Goal: Task Accomplishment & Management: Complete application form

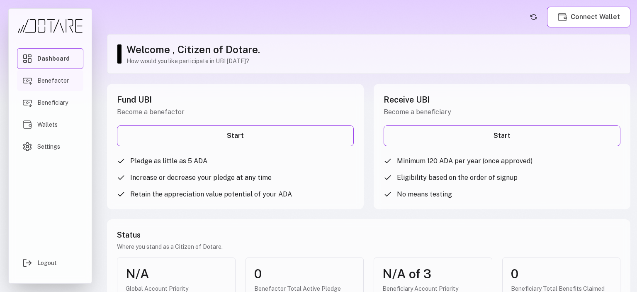
click at [48, 80] on span "Benefactor" at bounding box center [53, 80] width 32 height 8
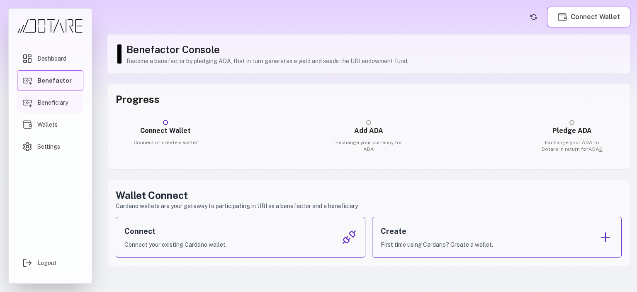
click at [54, 99] on span "Beneficiary" at bounding box center [52, 102] width 31 height 8
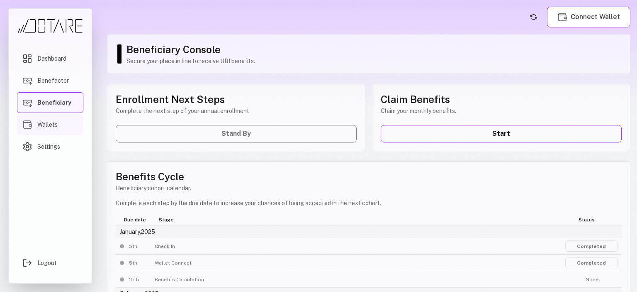
click at [48, 122] on span "Wallets" at bounding box center [47, 124] width 20 height 8
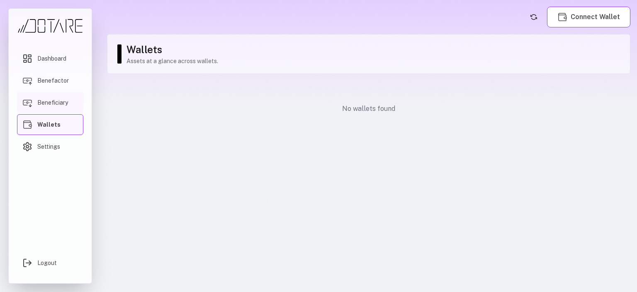
click at [50, 104] on span "Beneficiary" at bounding box center [52, 102] width 31 height 8
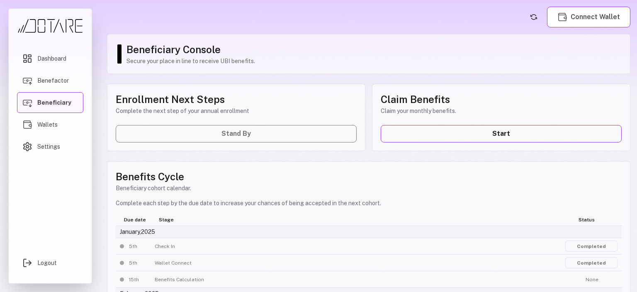
scroll to position [128, 0]
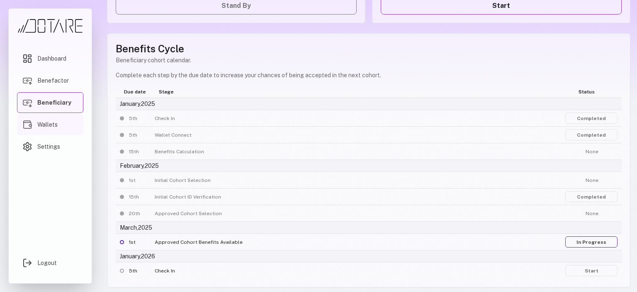
click at [44, 122] on span "Wallets" at bounding box center [47, 124] width 20 height 8
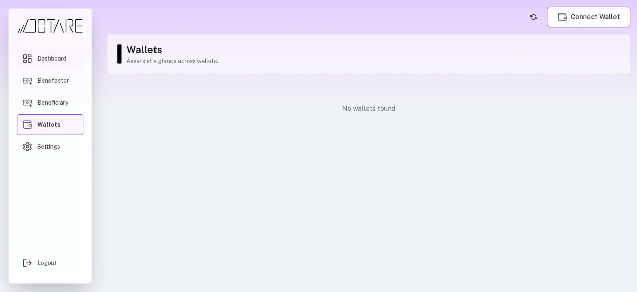
click at [54, 58] on span "Dashboard" at bounding box center [51, 58] width 29 height 8
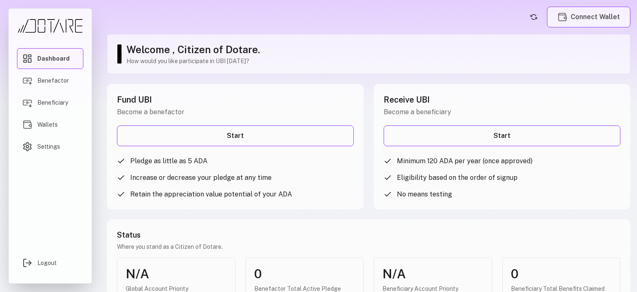
click at [600, 20] on button "Connect Wallet" at bounding box center [588, 17] width 83 height 21
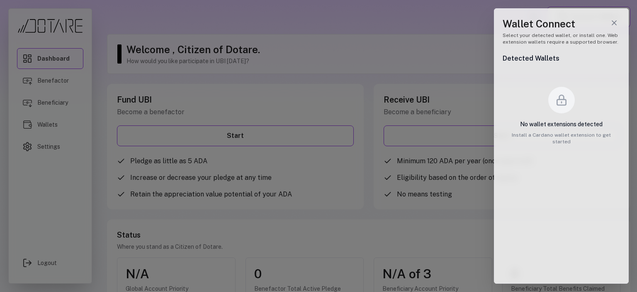
click at [562, 106] on icon "Wallet drawer" at bounding box center [561, 99] width 13 height 13
drag, startPoint x: 624, startPoint y: 134, endPoint x: 493, endPoint y: 135, distance: 131.5
click at [493, 135] on div "Wallet Connect Select your detected wallet, or install one. Web extension walle…" at bounding box center [561, 146] width 151 height 292
copy p "Install a Cardano wallet extension to get started"
click at [560, 102] on icon "Wallet drawer" at bounding box center [561, 99] width 13 height 13
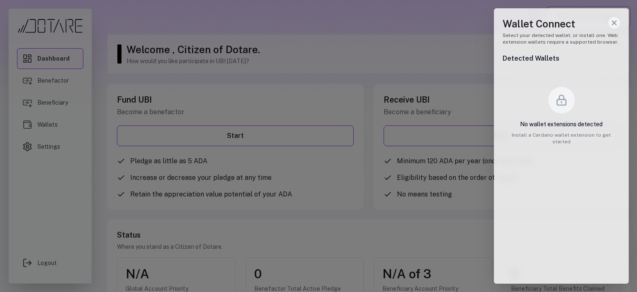
click at [617, 22] on icon "Close wallet drawer" at bounding box center [614, 23] width 8 height 8
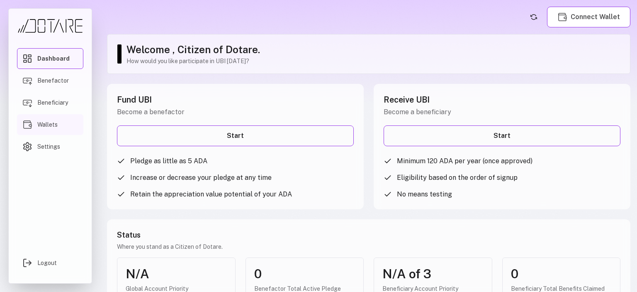
click at [31, 127] on img "Main menu" at bounding box center [27, 124] width 10 height 10
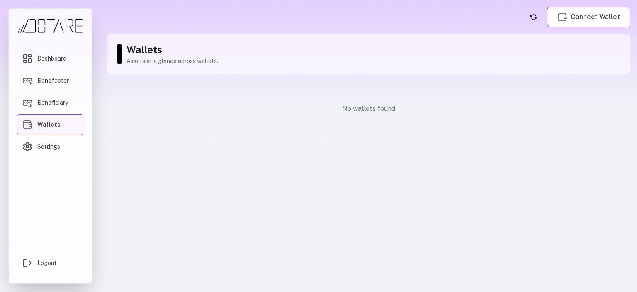
click at [182, 61] on p "Assets at a glance across wallets." at bounding box center [374, 61] width 495 height 8
click at [602, 14] on button "Connect Wallet" at bounding box center [588, 17] width 83 height 21
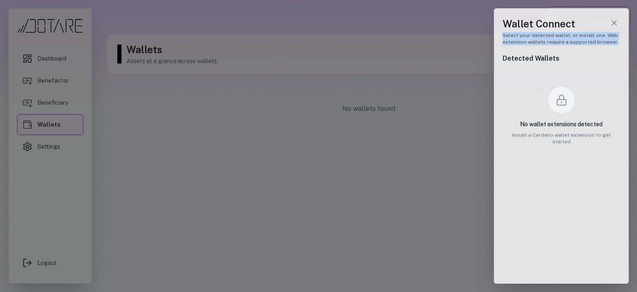
drag, startPoint x: 611, startPoint y: 41, endPoint x: 498, endPoint y: 32, distance: 113.6
click at [498, 32] on div "Wallet Connect Select your detected wallet, or install one. Web extension walle…" at bounding box center [561, 145] width 135 height 275
copy p "Select your detected wallet, or install one. Web extension wallets require a su…"
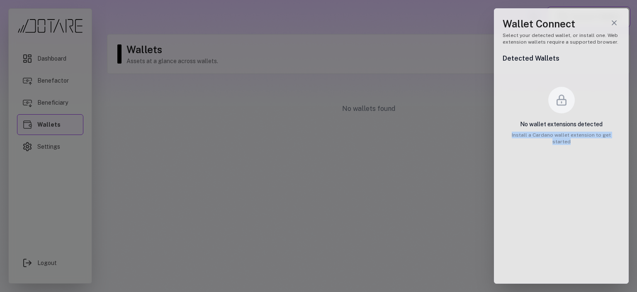
drag, startPoint x: 618, startPoint y: 133, endPoint x: 499, endPoint y: 142, distance: 119.0
click at [499, 142] on div "Wallet Connect Select your detected wallet, or install one. Web extension walle…" at bounding box center [561, 145] width 135 height 275
copy p "Install a Cardano wallet extension to get started"
click at [616, 20] on icon "Close wallet drawer" at bounding box center [614, 23] width 8 height 8
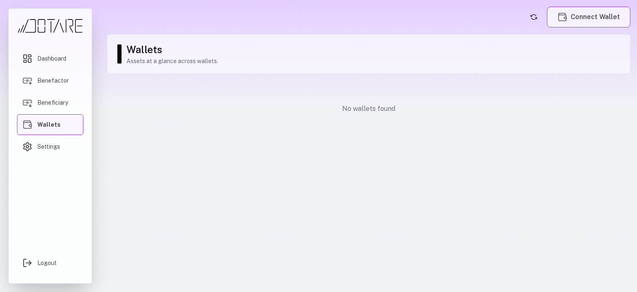
click at [584, 11] on button "Connect Wallet" at bounding box center [588, 17] width 83 height 21
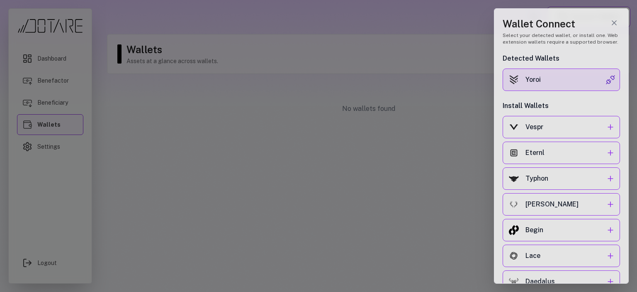
click at [594, 78] on div "Yoroi" at bounding box center [566, 80] width 80 height 10
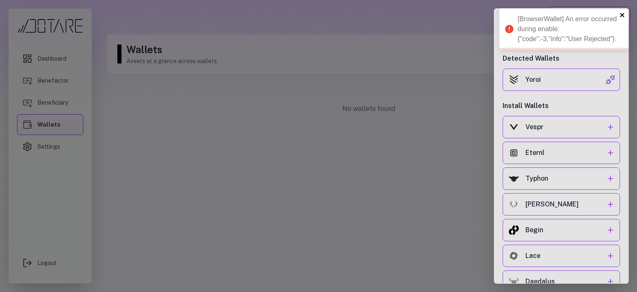
click at [620, 14] on icon "close" at bounding box center [623, 15] width 6 height 7
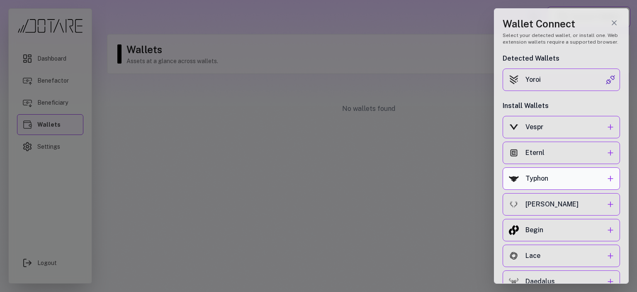
click at [554, 183] on link "Typhon" at bounding box center [561, 178] width 117 height 22
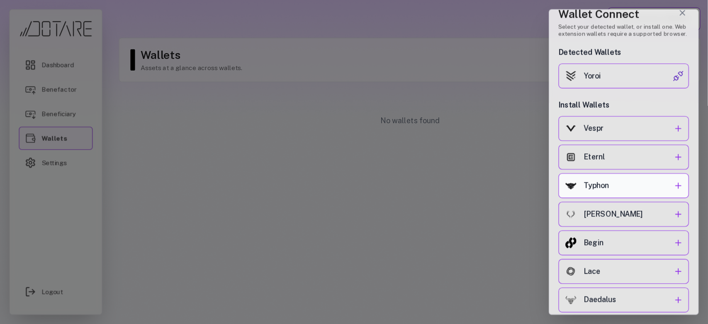
scroll to position [16, 0]
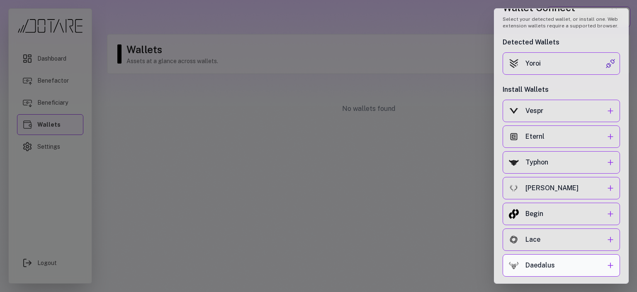
click at [571, 266] on div "Daedalus" at bounding box center [566, 265] width 80 height 10
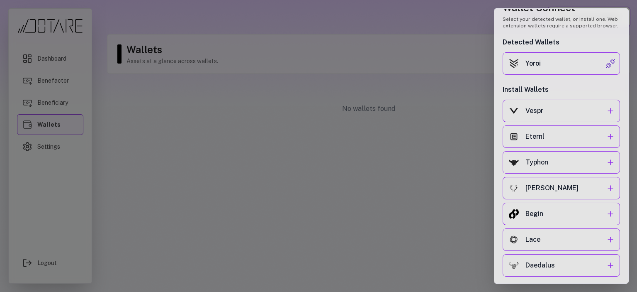
click at [460, 97] on div at bounding box center [318, 146] width 637 height 292
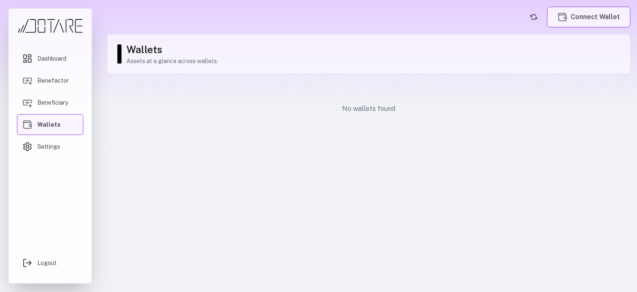
click at [587, 21] on button "Connect Wallet" at bounding box center [588, 17] width 83 height 21
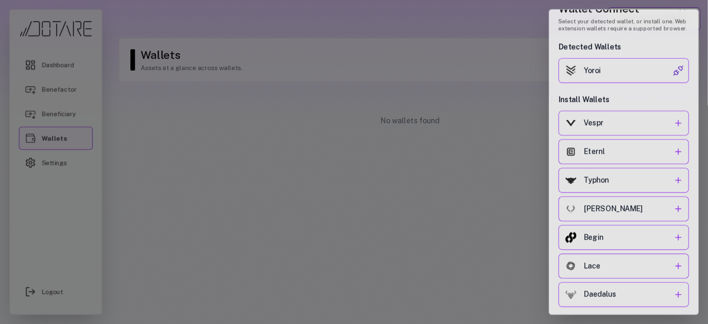
scroll to position [0, 0]
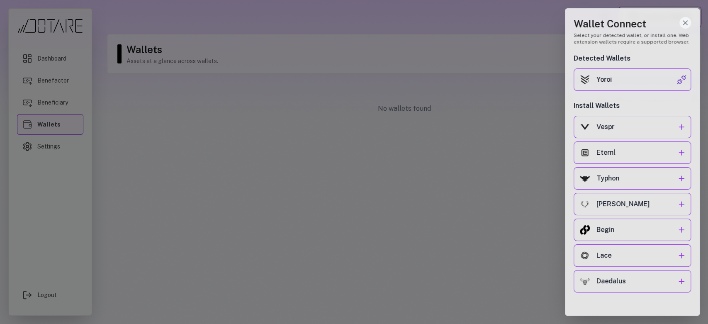
click at [637, 22] on icon "Close wallet drawer" at bounding box center [685, 23] width 8 height 8
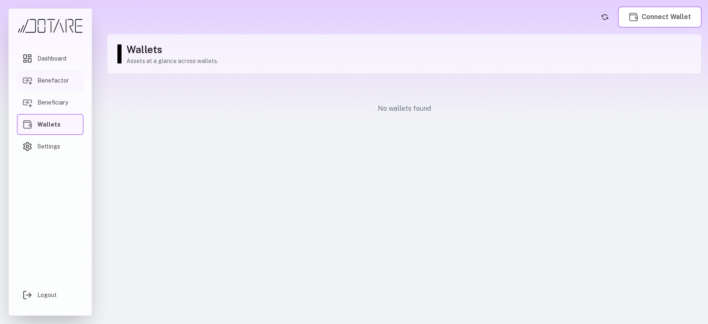
click at [57, 81] on span "Benefactor" at bounding box center [53, 80] width 32 height 8
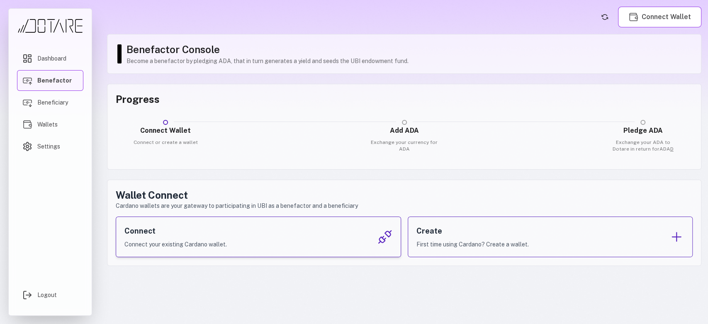
click at [360, 234] on div "Connect Connect your existing Cardano wallet." at bounding box center [258, 237] width 285 height 41
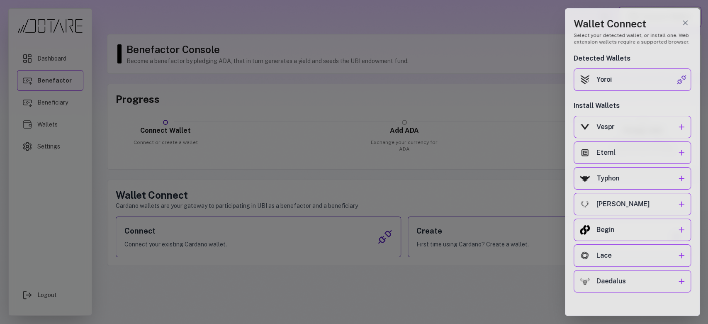
drag, startPoint x: 687, startPoint y: 22, endPoint x: 666, endPoint y: 46, distance: 31.8
click at [637, 22] on icon "Close wallet drawer" at bounding box center [685, 23] width 8 height 8
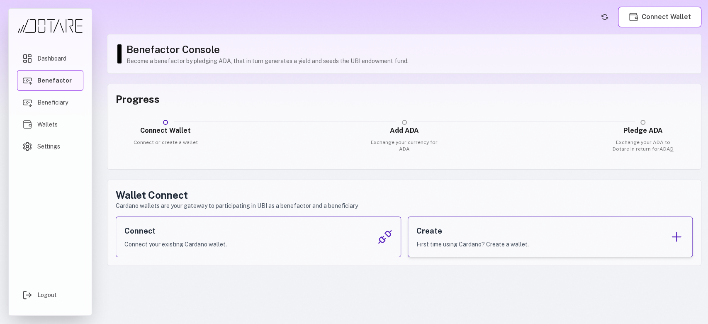
click at [607, 233] on div "Create First time using Cardano? Create a wallet." at bounding box center [550, 237] width 285 height 41
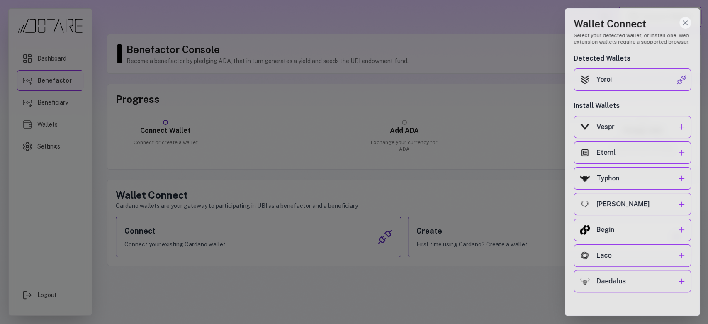
click at [637, 24] on icon "Close wallet drawer" at bounding box center [685, 23] width 8 height 8
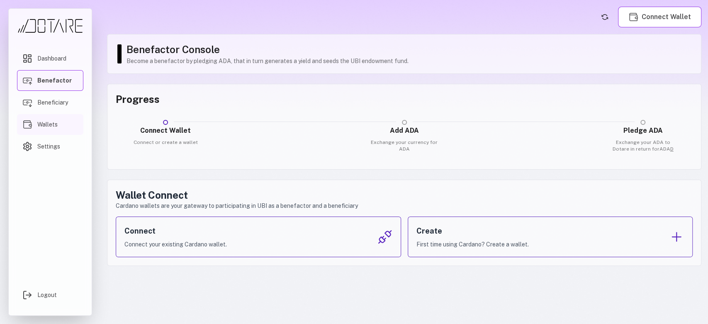
click at [46, 124] on span "Wallets" at bounding box center [47, 124] width 20 height 8
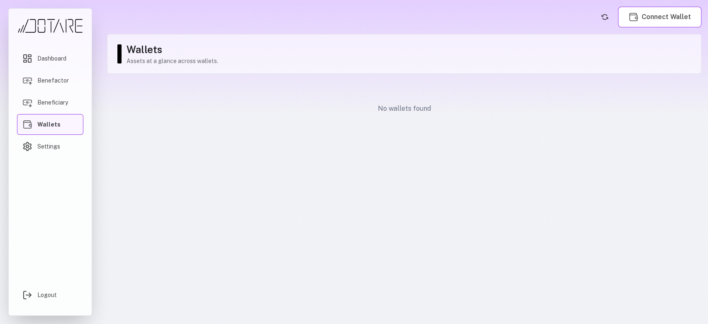
click at [206, 64] on p "Assets at a glance across wallets." at bounding box center [410, 61] width 566 height 8
click at [46, 93] on link "Beneficiary" at bounding box center [50, 102] width 66 height 21
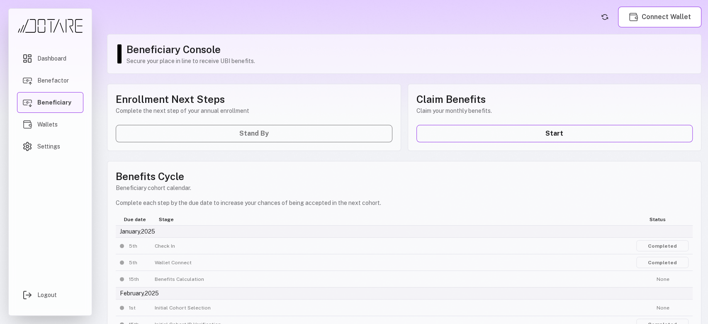
click at [281, 132] on div "Enrollment Next Steps Complete the next step of your annual enrollment Stand By" at bounding box center [254, 117] width 294 height 67
click at [281, 133] on div "Enrollment Next Steps Complete the next step of your annual enrollment Stand By" at bounding box center [254, 117] width 294 height 67
click at [275, 109] on p "Complete the next step of your annual enrollment" at bounding box center [254, 111] width 277 height 8
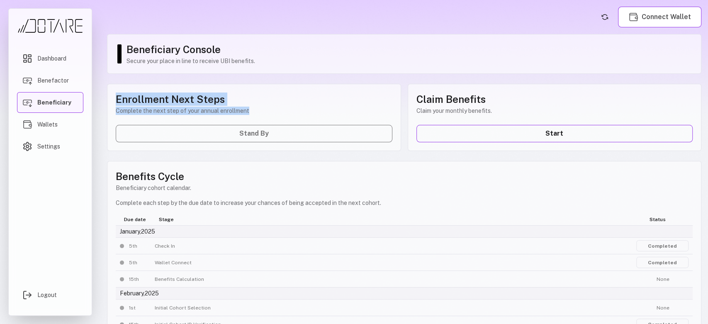
drag, startPoint x: 273, startPoint y: 110, endPoint x: 104, endPoint y: 98, distance: 170.1
click at [104, 98] on main "Connect Wallet Beneficiary Console Secure your place in line to receive UBI ben…" at bounding box center [404, 162] width 608 height 324
copy div "Enrollment Next Steps Complete the next step of your annual enrollment"
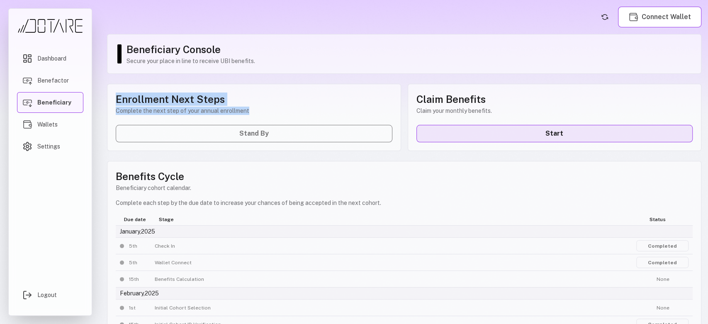
click at [567, 138] on link "Start" at bounding box center [554, 133] width 277 height 17
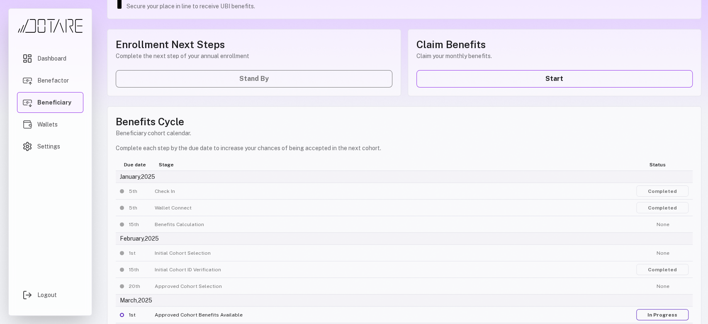
scroll to position [96, 0]
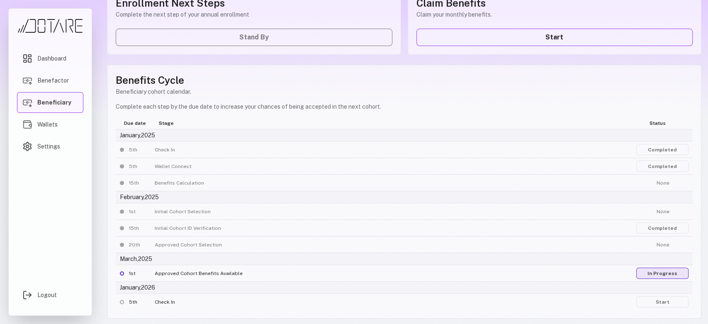
click at [637, 272] on link "In Progress" at bounding box center [662, 273] width 52 height 11
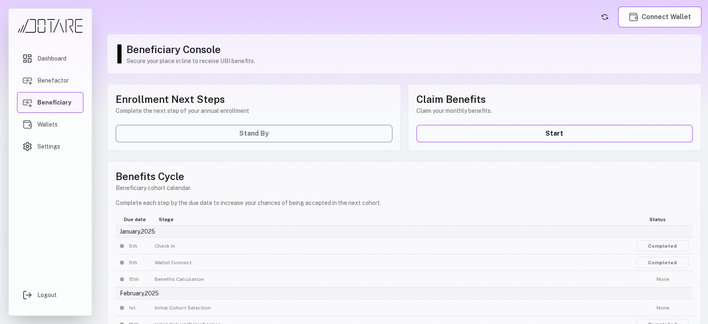
click at [277, 131] on div "Enrollment Next Steps Complete the next step of your annual enrollment Stand By" at bounding box center [254, 117] width 294 height 67
click at [637, 19] on button "Connect Wallet" at bounding box center [659, 17] width 83 height 21
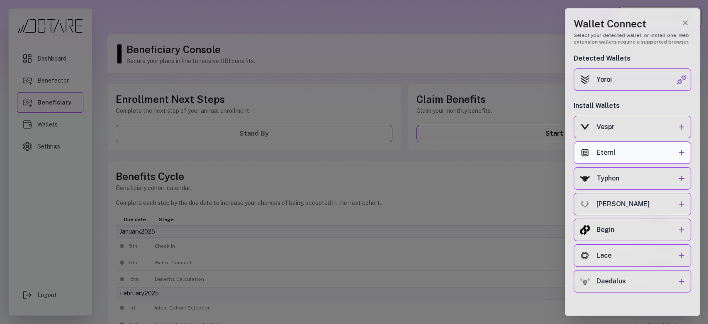
click at [637, 153] on icon "Wallet drawer" at bounding box center [681, 152] width 8 height 8
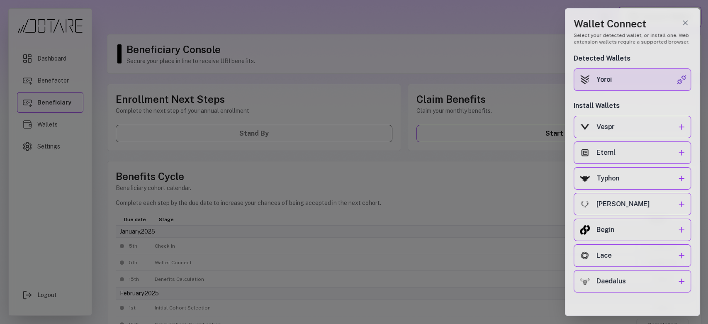
click at [637, 81] on img "Wallet drawer" at bounding box center [682, 80] width 10 height 10
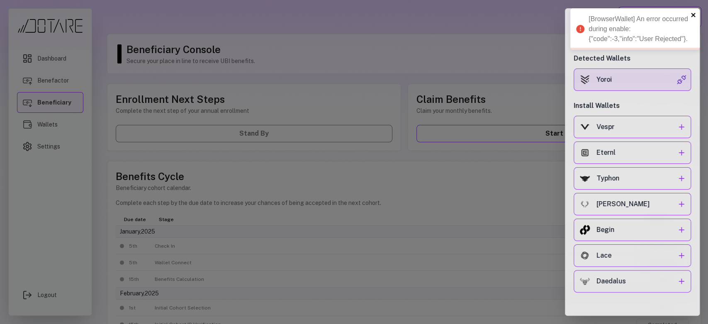
click at [637, 14] on icon "close" at bounding box center [693, 15] width 4 height 4
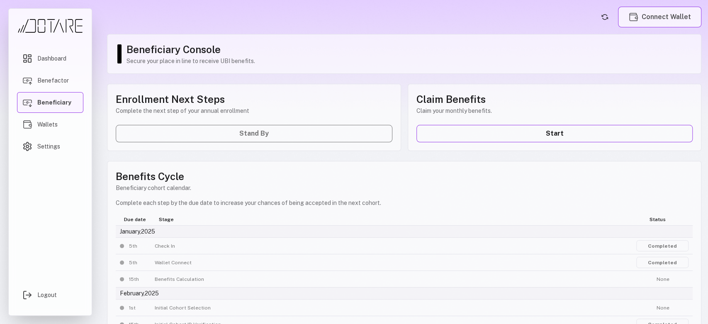
click at [667, 20] on button "Connect Wallet" at bounding box center [659, 17] width 83 height 21
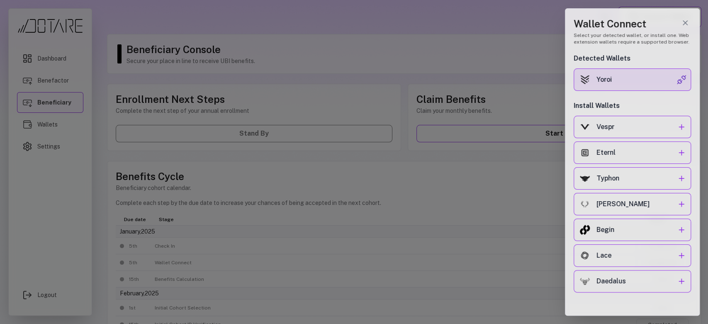
click at [680, 83] on img "Wallet drawer" at bounding box center [682, 80] width 10 height 10
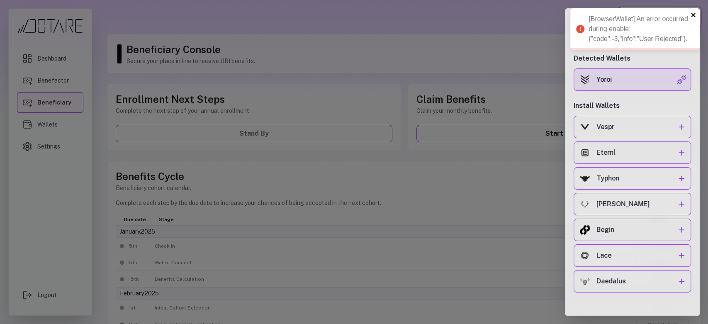
drag, startPoint x: 694, startPoint y: 15, endPoint x: 471, endPoint y: 4, distance: 223.4
click at [692, 15] on icon "close" at bounding box center [694, 15] width 6 height 7
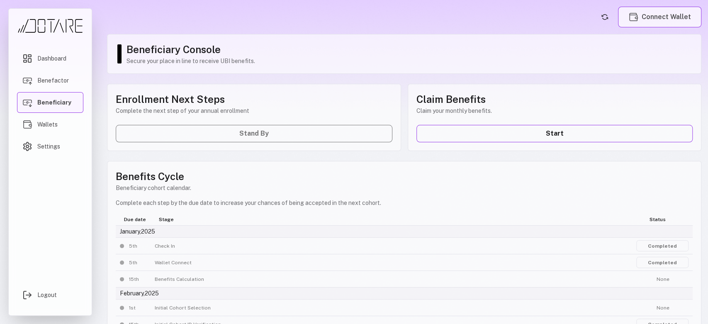
click at [652, 22] on button "Connect Wallet" at bounding box center [659, 17] width 83 height 21
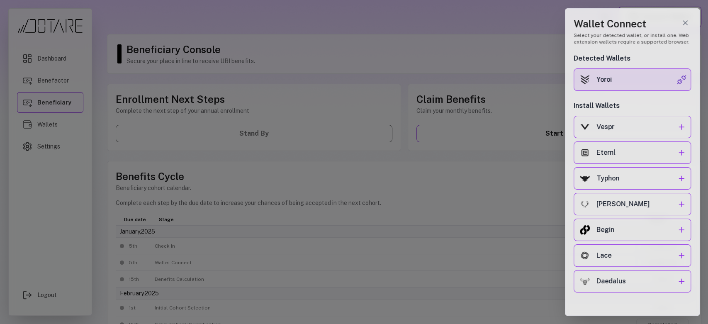
click at [680, 82] on img "Wallet drawer" at bounding box center [682, 80] width 10 height 10
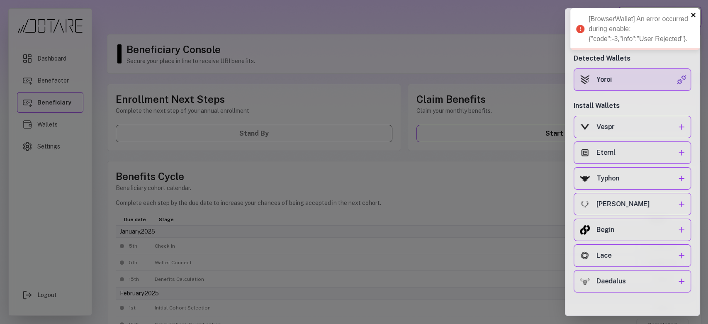
click at [695, 14] on icon "close" at bounding box center [694, 15] width 6 height 7
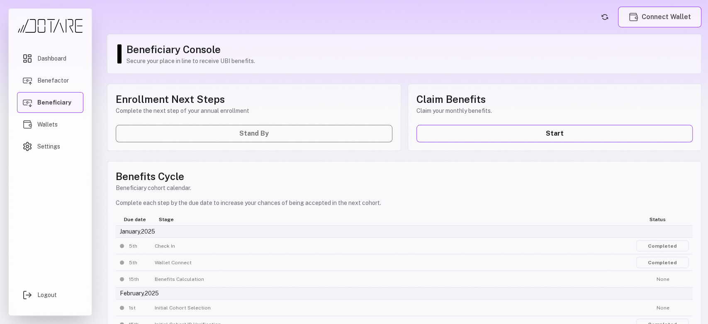
click at [675, 22] on button "Connect Wallet" at bounding box center [659, 17] width 83 height 21
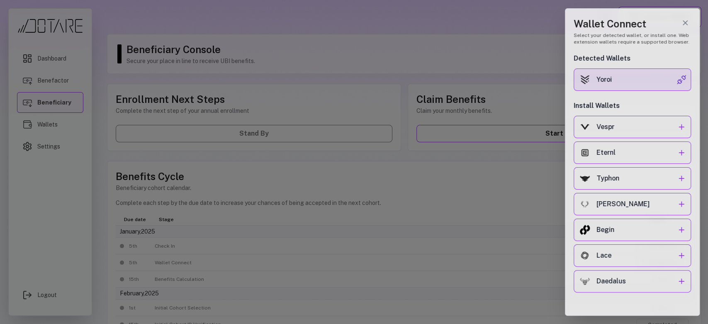
click at [680, 79] on img "Wallet drawer" at bounding box center [682, 80] width 10 height 10
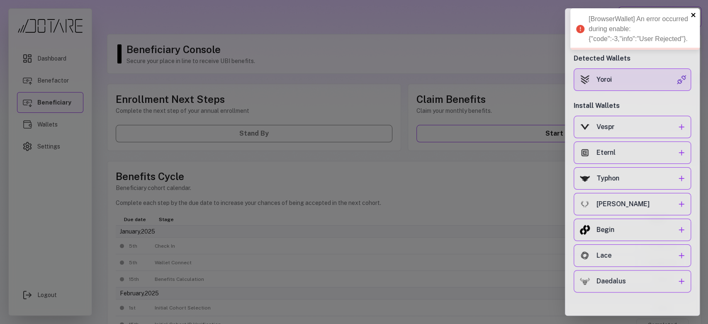
click at [693, 15] on icon "close" at bounding box center [693, 15] width 4 height 4
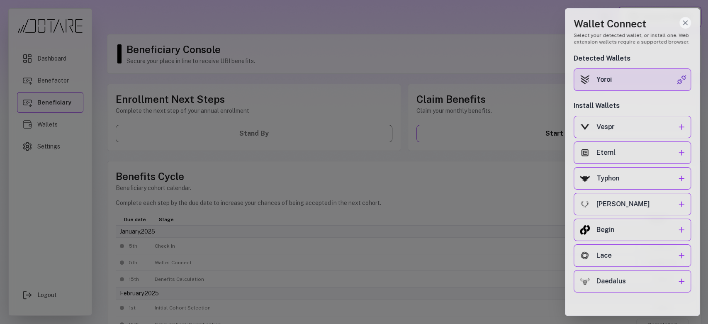
click at [686, 24] on icon "Close wallet drawer" at bounding box center [685, 23] width 8 height 8
